Goal: Information Seeking & Learning: Learn about a topic

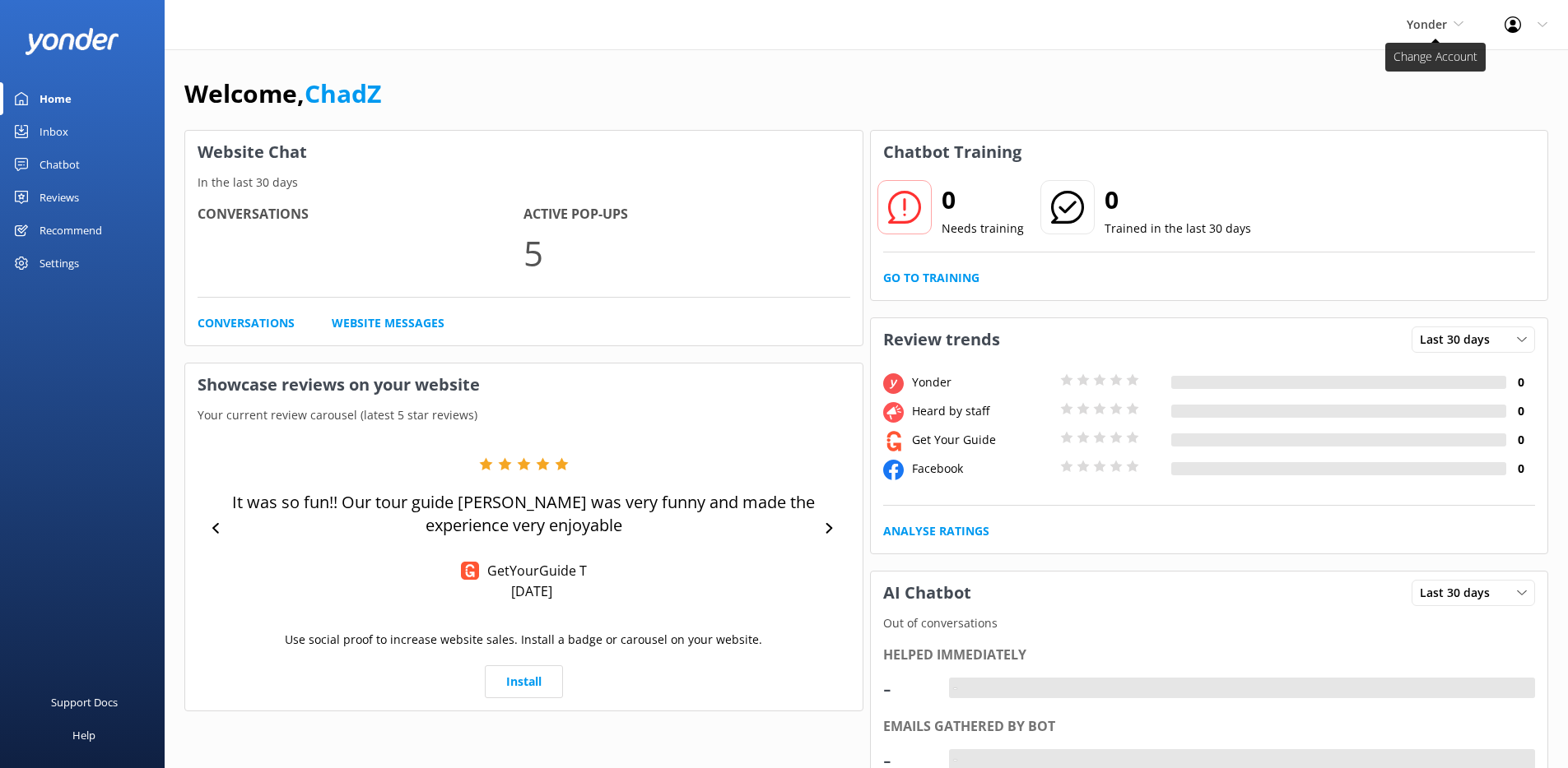
click at [1447, 26] on span "Yonder" at bounding box center [1434, 24] width 56 height 18
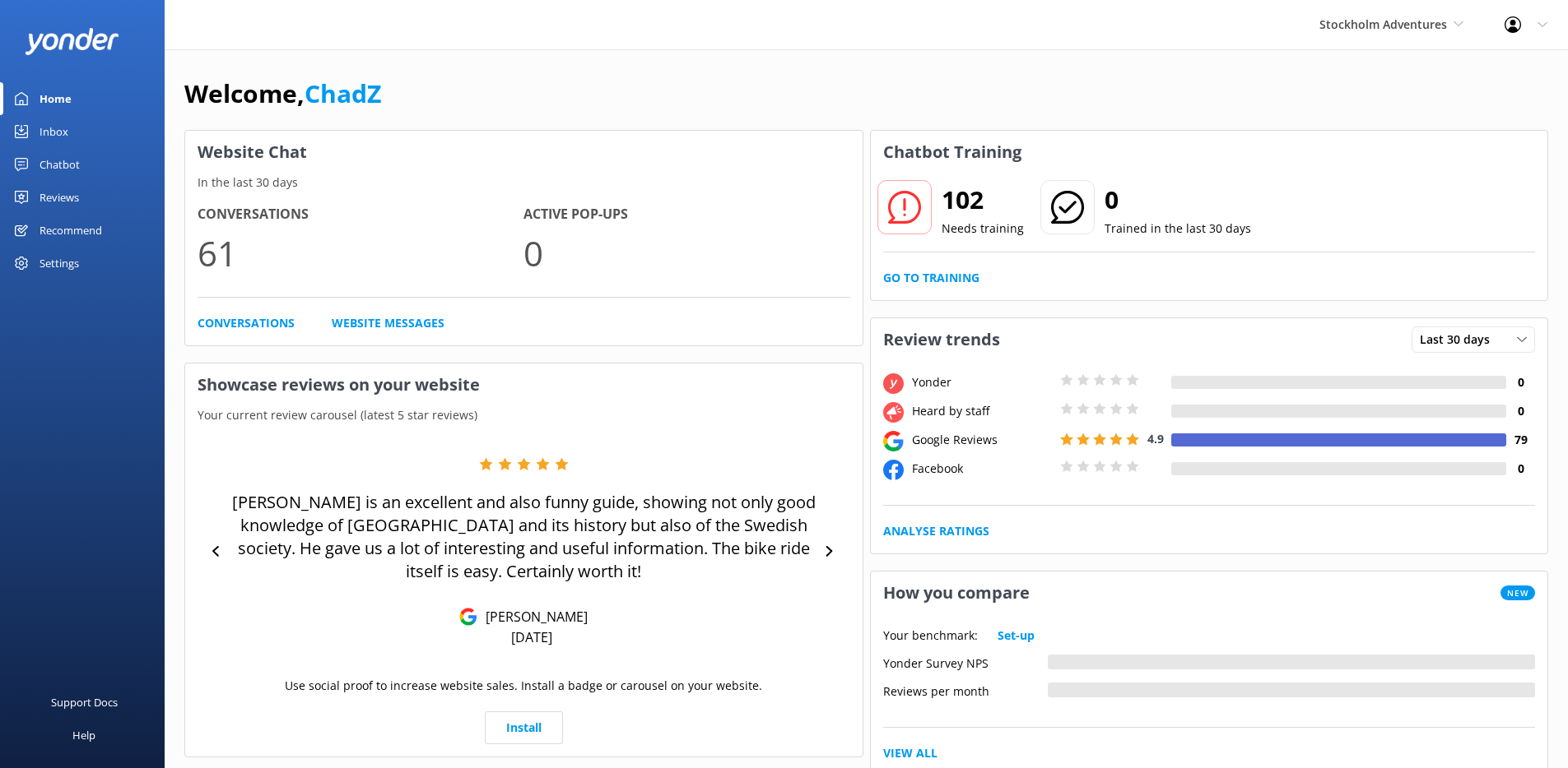
click at [70, 195] on div "Reviews" at bounding box center [59, 197] width 39 height 33
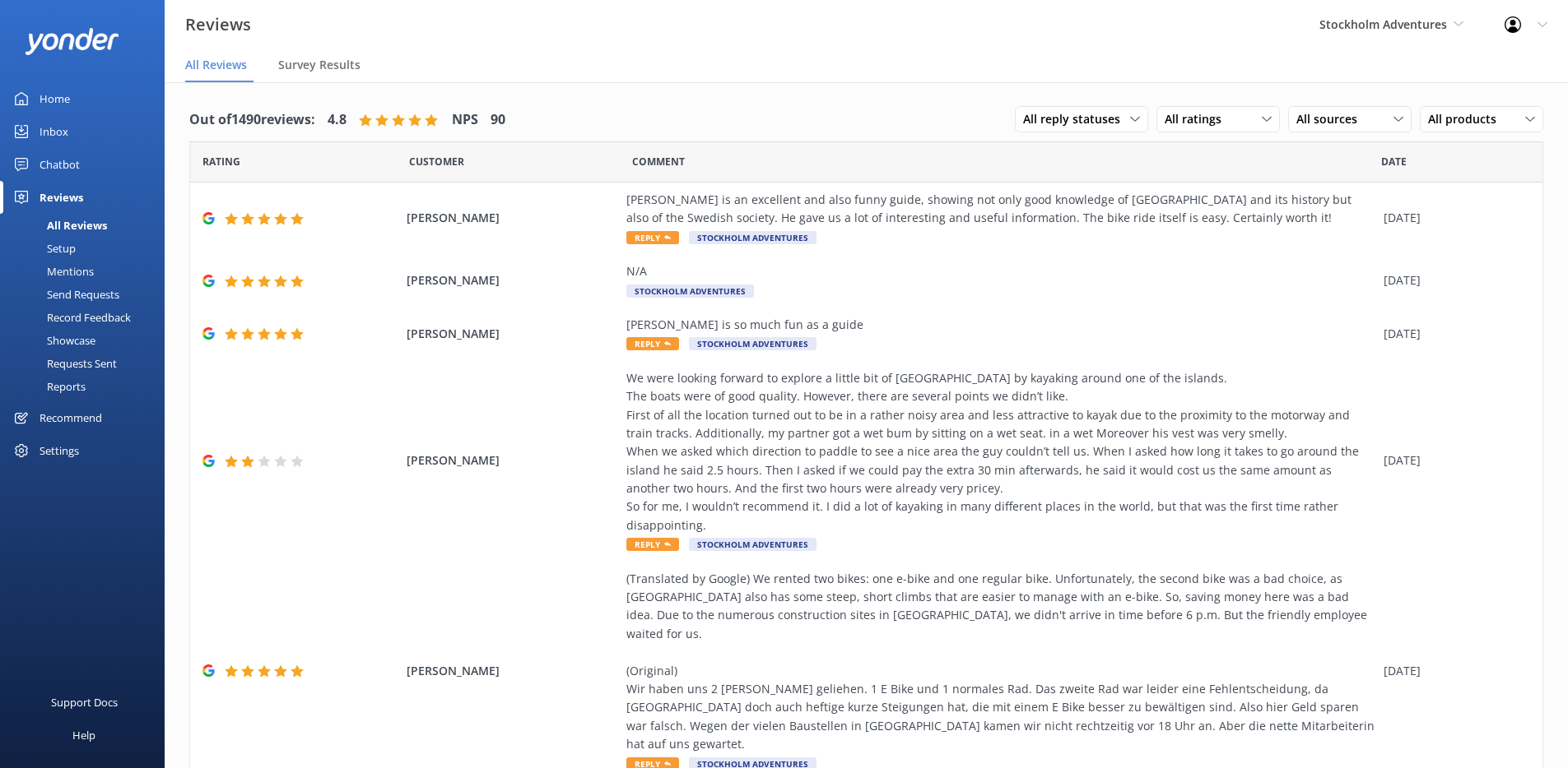
click at [1389, 158] on span "Date" at bounding box center [1393, 161] width 25 height 15
click at [1111, 120] on span "All reply statuses" at bounding box center [1076, 119] width 107 height 18
click at [1180, 113] on span "All ratings" at bounding box center [1198, 119] width 66 height 18
click at [1313, 120] on span "All sources" at bounding box center [1331, 119] width 71 height 18
click at [1439, 125] on span "All products" at bounding box center [1467, 119] width 78 height 18
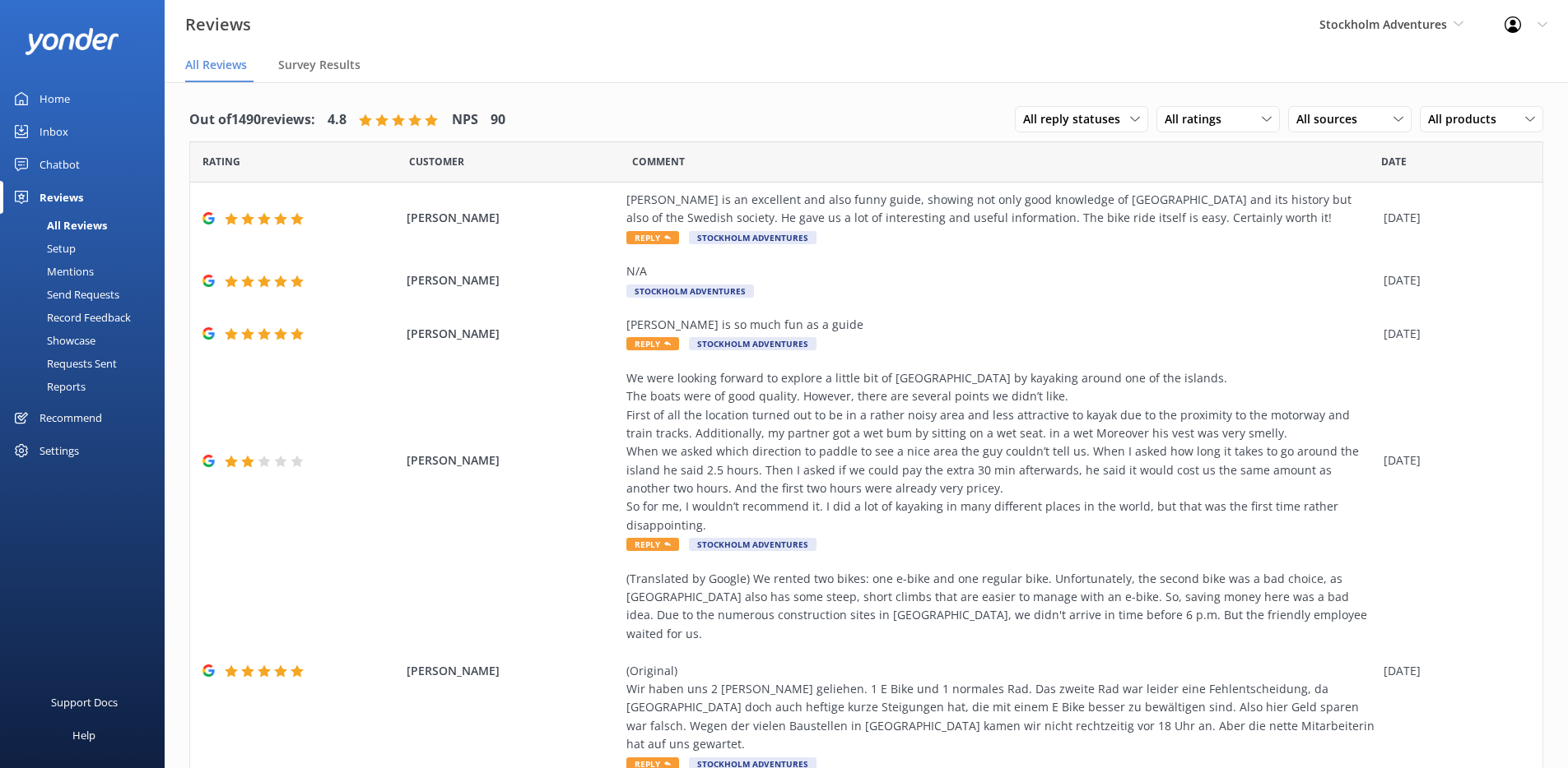
click at [807, 92] on div "Out of 1490 reviews: 4.8 NPS 90 All reply statuses All reply statuses Needs a r…" at bounding box center [866, 674] width 1403 height 1183
click at [923, 401] on div "We were looking forward to explore a little bit of Stockholm by kayaking around…" at bounding box center [1001, 452] width 749 height 166
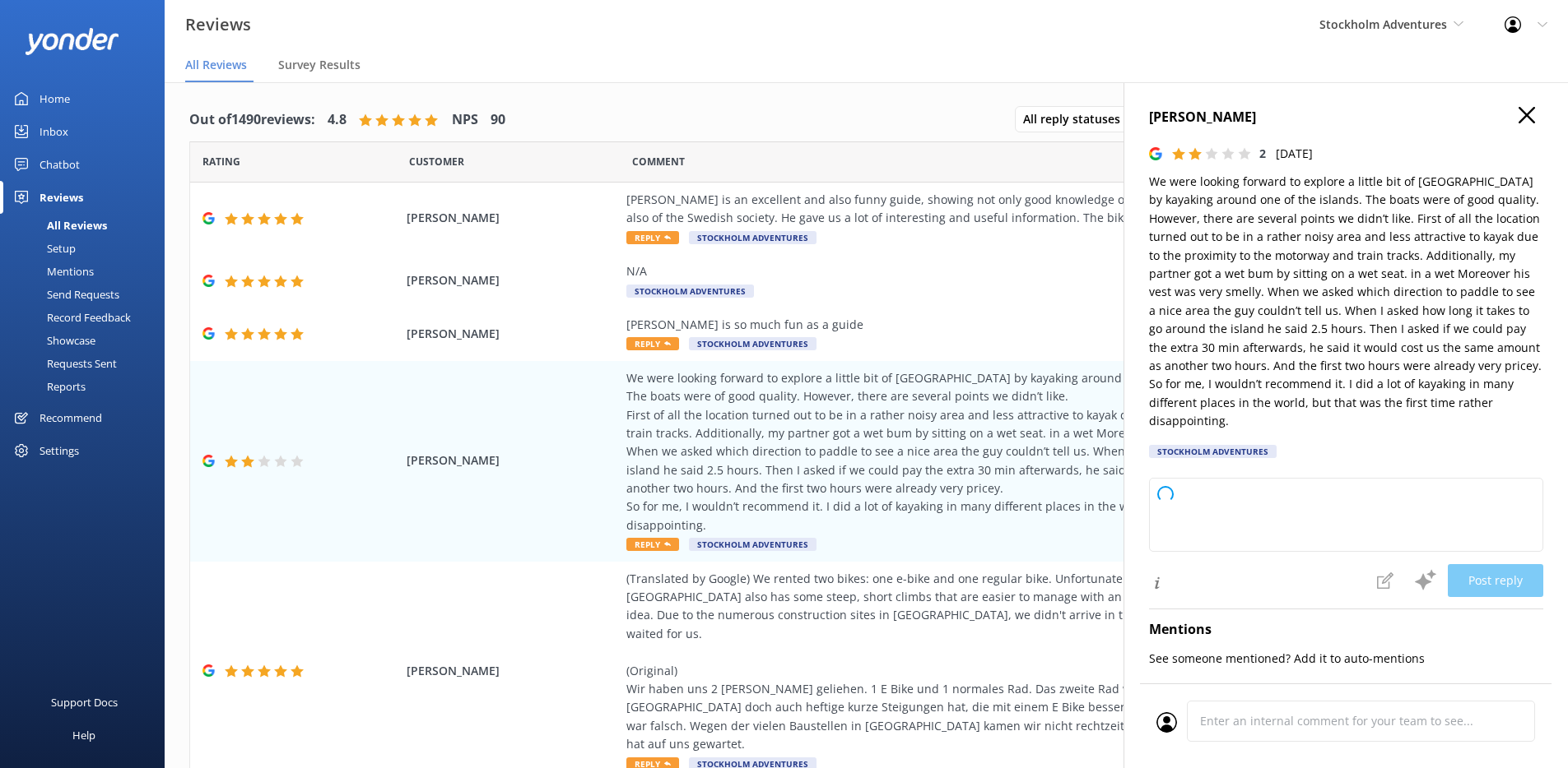
click at [1519, 113] on icon "button" at bounding box center [1527, 115] width 16 height 16
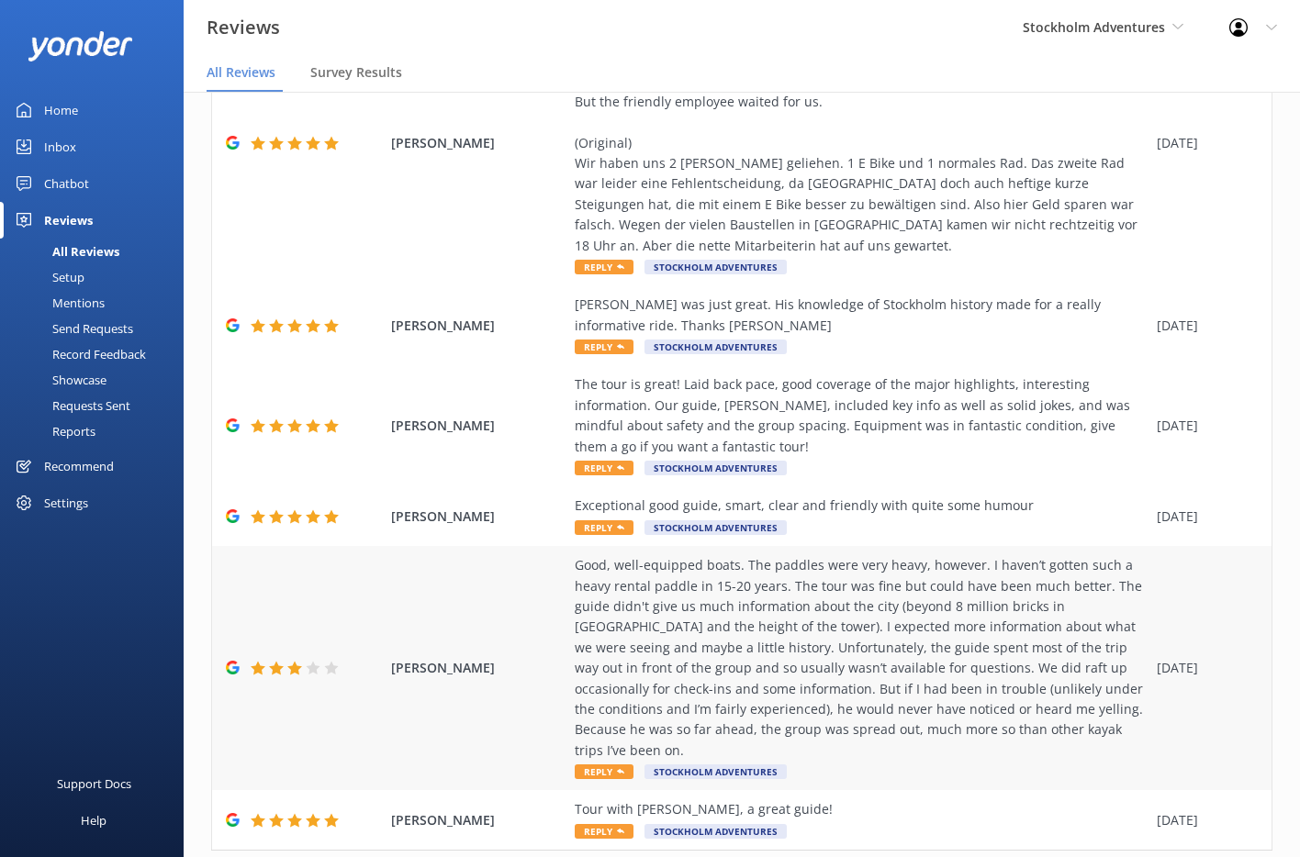
scroll to position [742, 0]
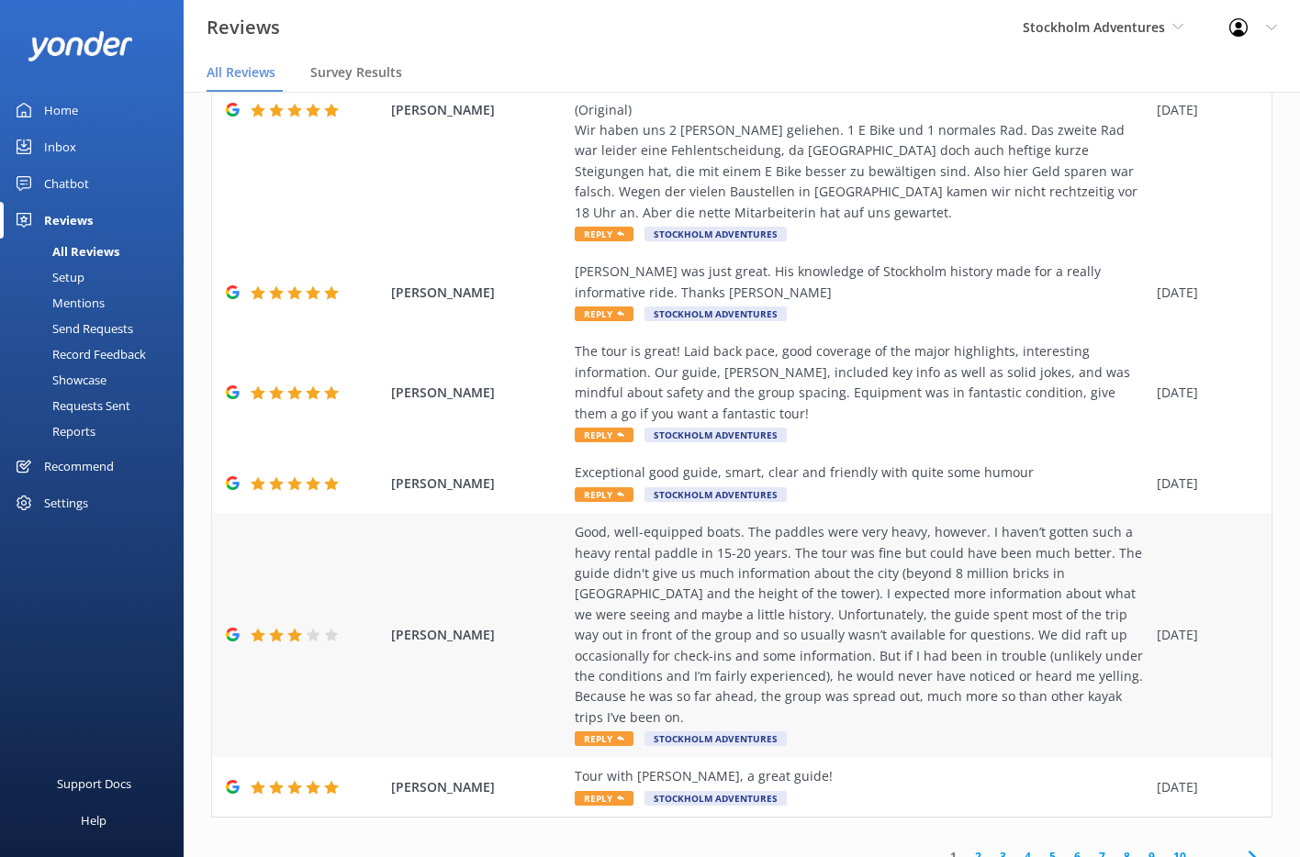
click at [940, 565] on div "Good, well-equipped boats. The paddles were very heavy, however. I haven’t gott…" at bounding box center [861, 625] width 573 height 206
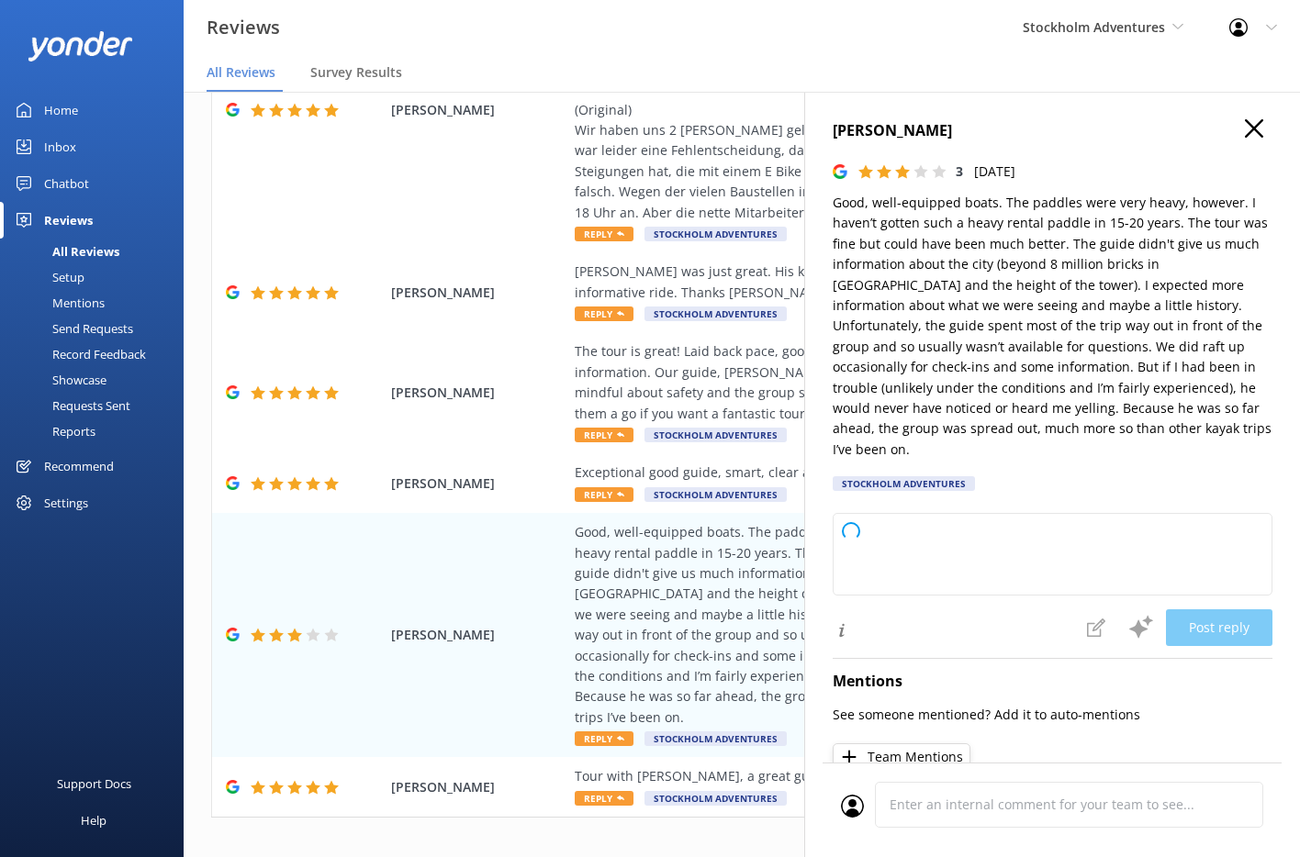
click at [1245, 131] on use "button" at bounding box center [1254, 128] width 18 height 18
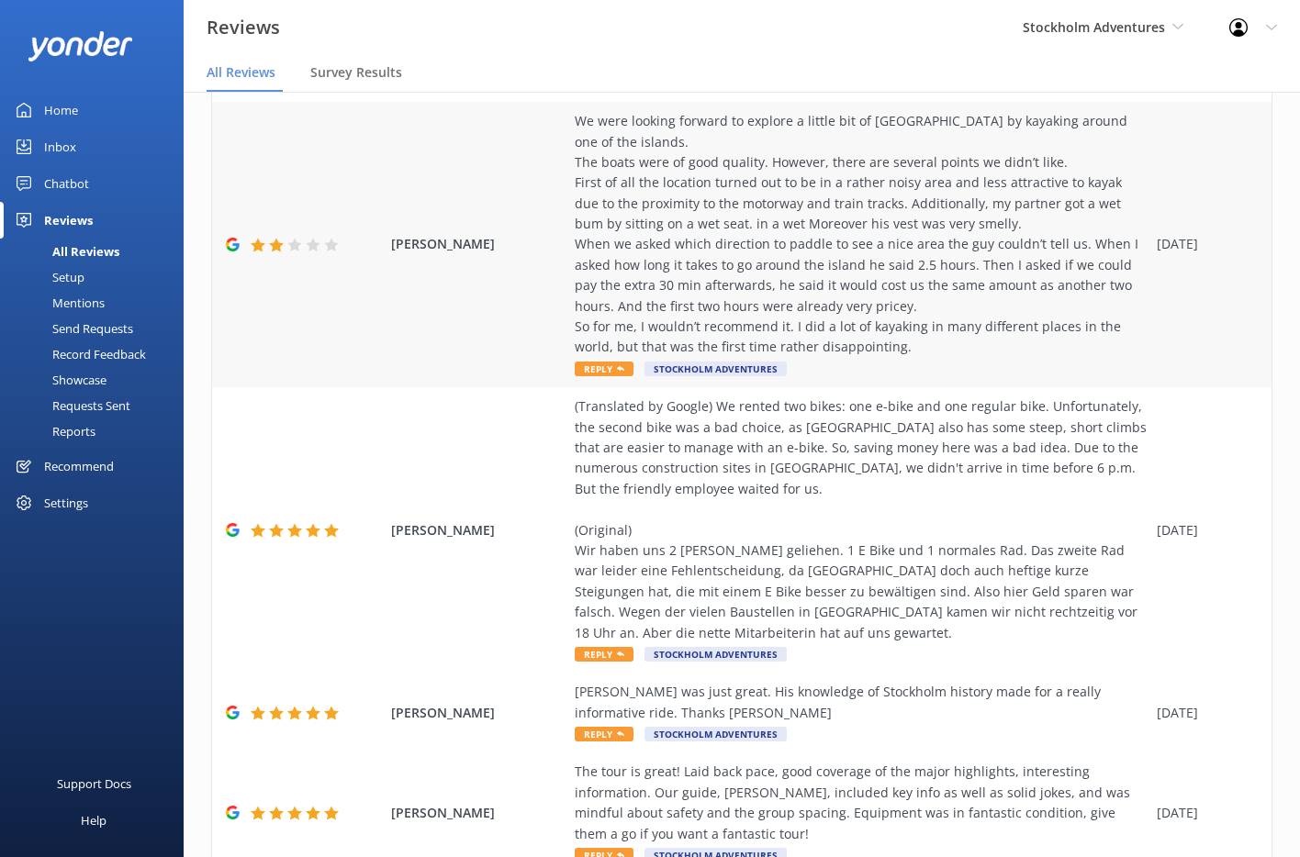
scroll to position [190, 0]
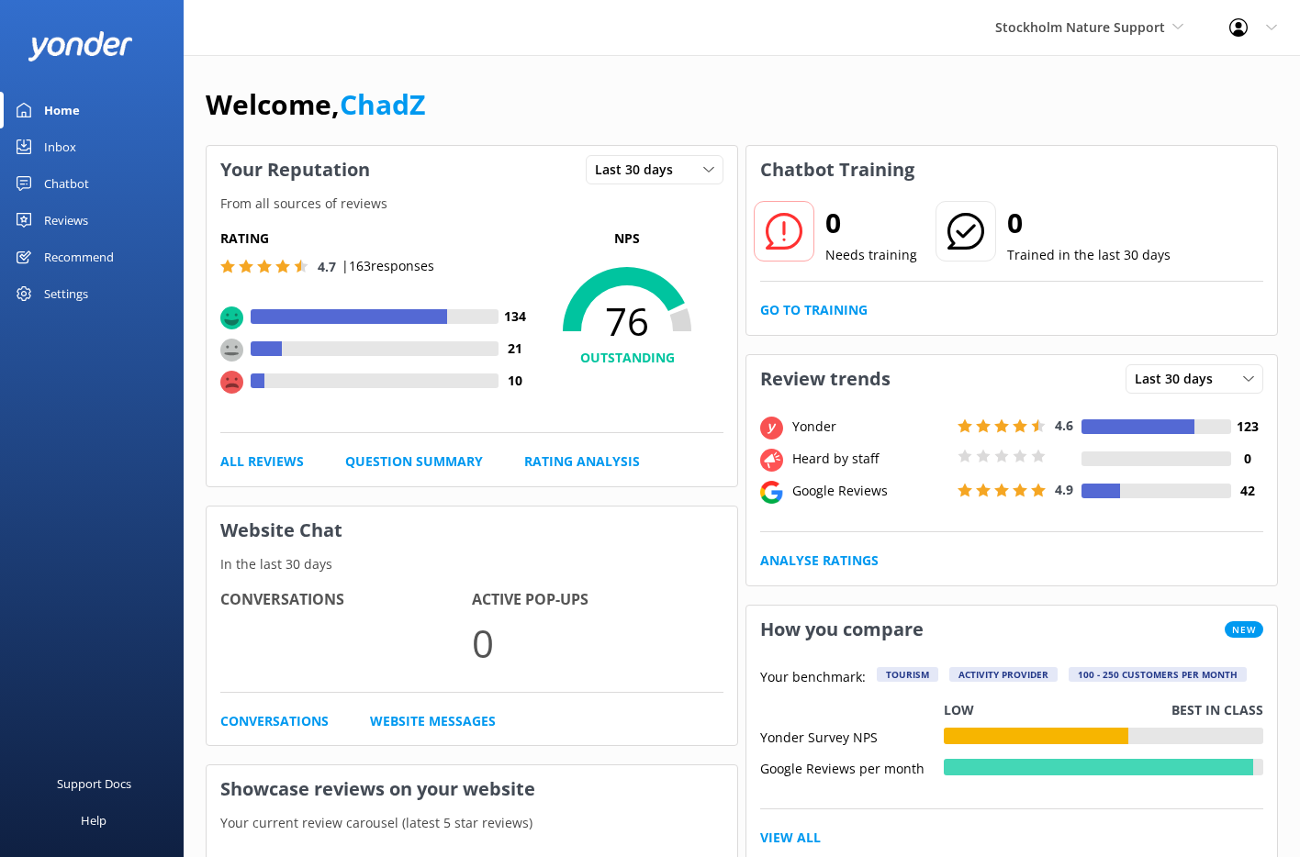
click at [69, 214] on div "Reviews" at bounding box center [66, 220] width 44 height 37
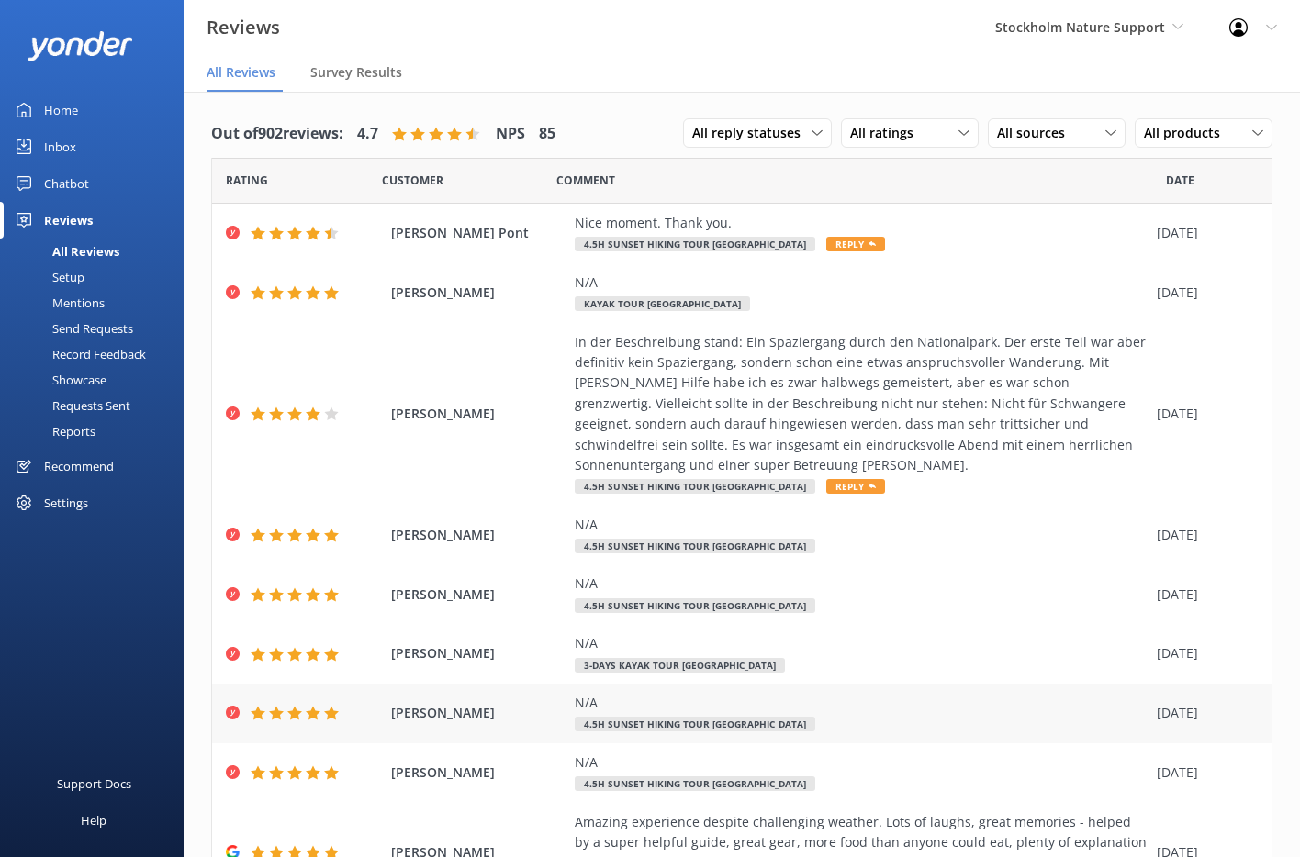
scroll to position [351, 0]
